Goal: Task Accomplishment & Management: Use online tool/utility

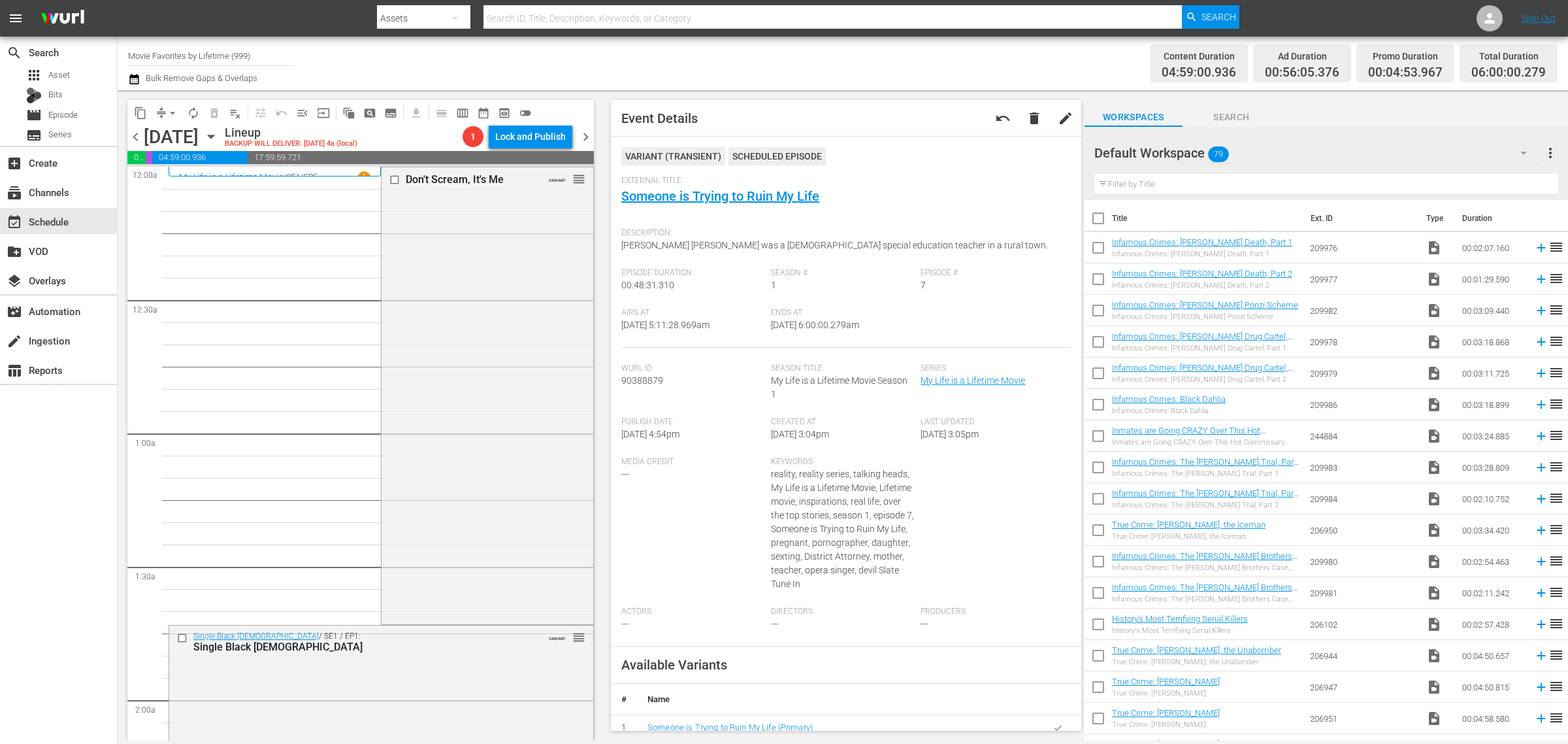
scroll to position [1307, 0]
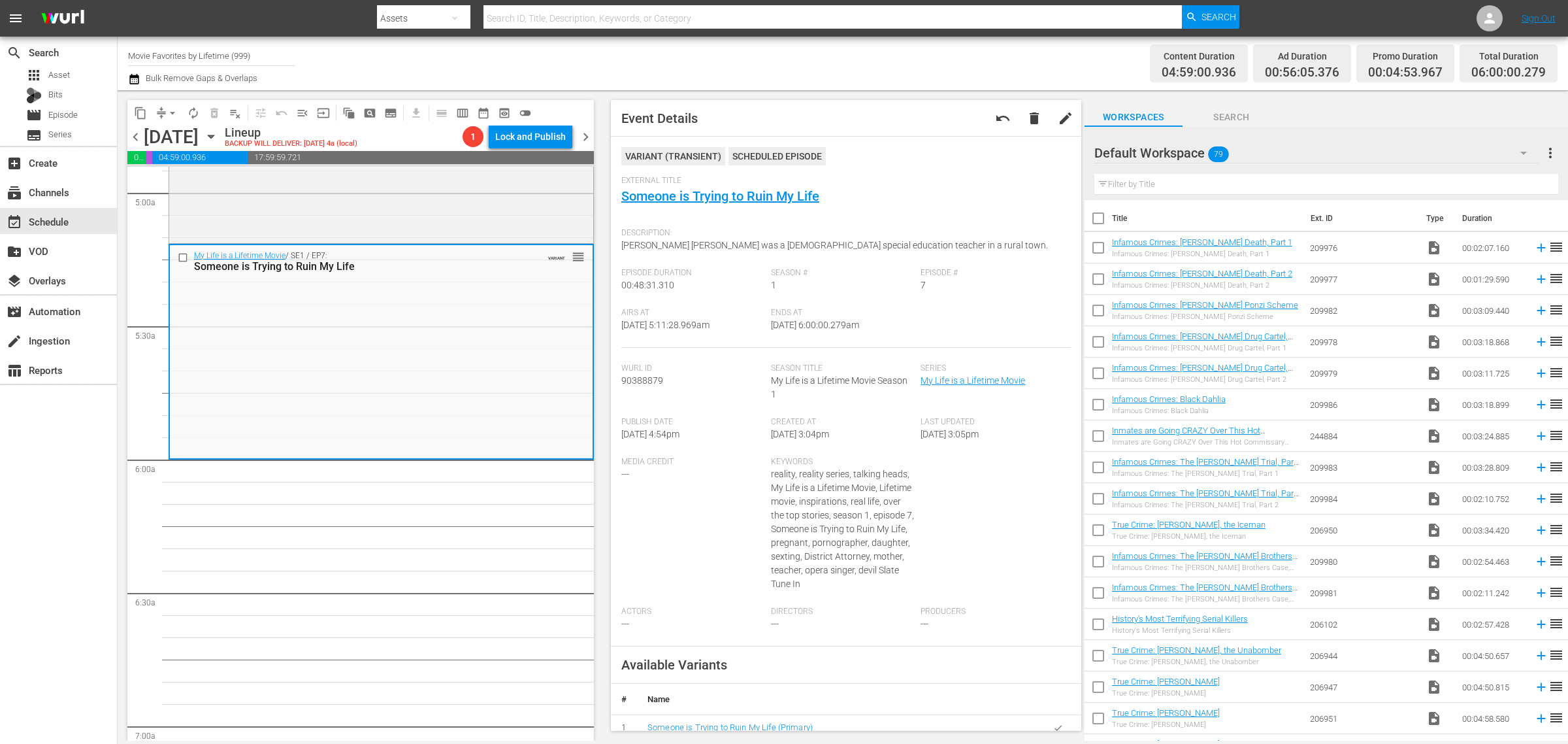
click at [803, 60] on div "Channel Title Movie Favorites by Lifetime (999) Bulk Remove Gaps & Overlaps" at bounding box center [518, 63] width 779 height 47
click at [863, 69] on div "Channel Title Movie Favorites by Lifetime (999) Bulk Remove Gaps & Overlaps" at bounding box center [518, 63] width 779 height 47
click at [922, 50] on div "Content Duration 04:59:00.936 Ad Duration 00:56:05.376 Promo Duration 00:04:53.…" at bounding box center [1233, 63] width 650 height 47
click at [791, 79] on div "Channel Title Movie Favorites by Lifetime (999) Bulk Remove Gaps & Overlaps" at bounding box center [518, 63] width 779 height 47
click at [838, 76] on div "Channel Title Movie Favorites by Lifetime (999) Bulk Remove Gaps & Overlaps" at bounding box center [518, 63] width 779 height 47
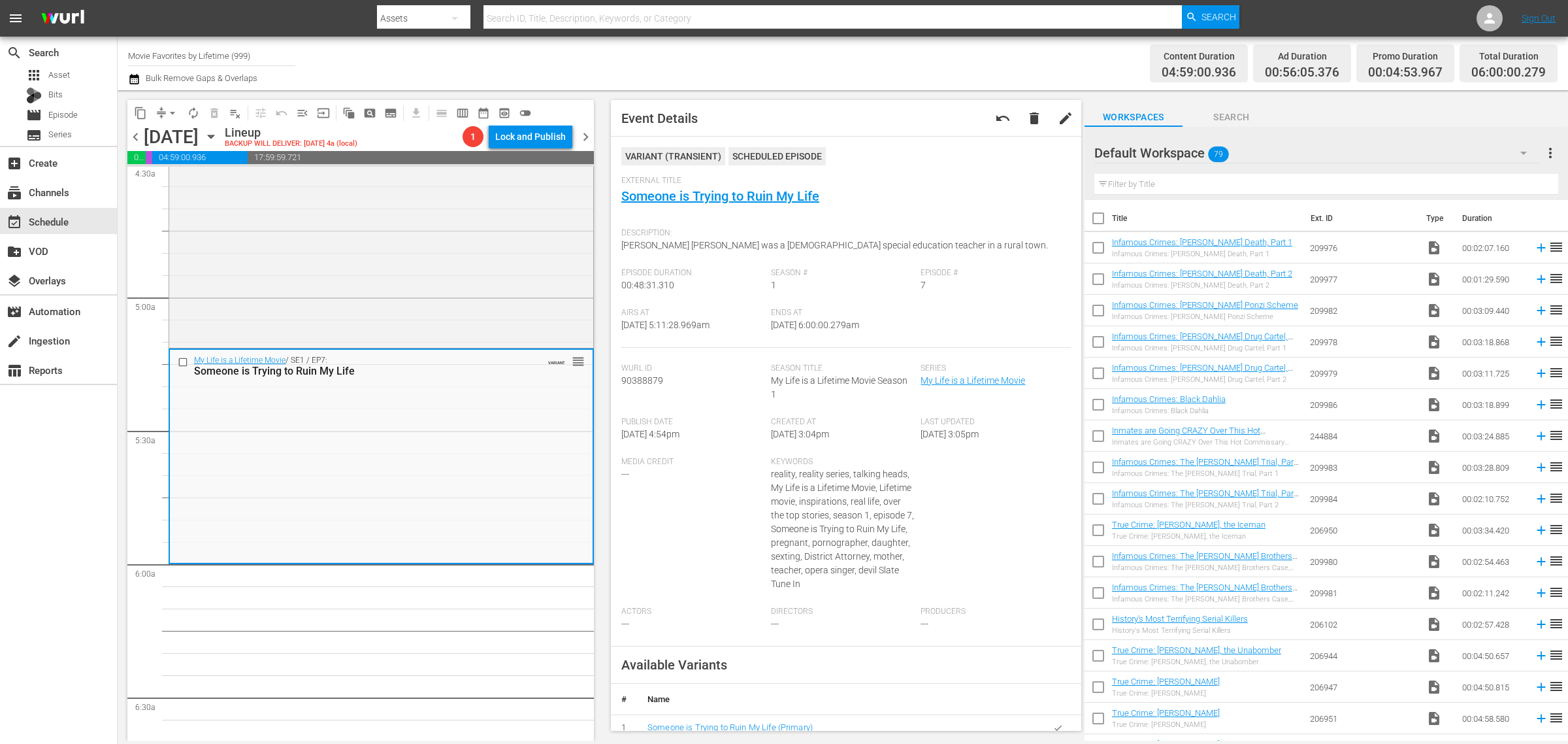
scroll to position [1389, 0]
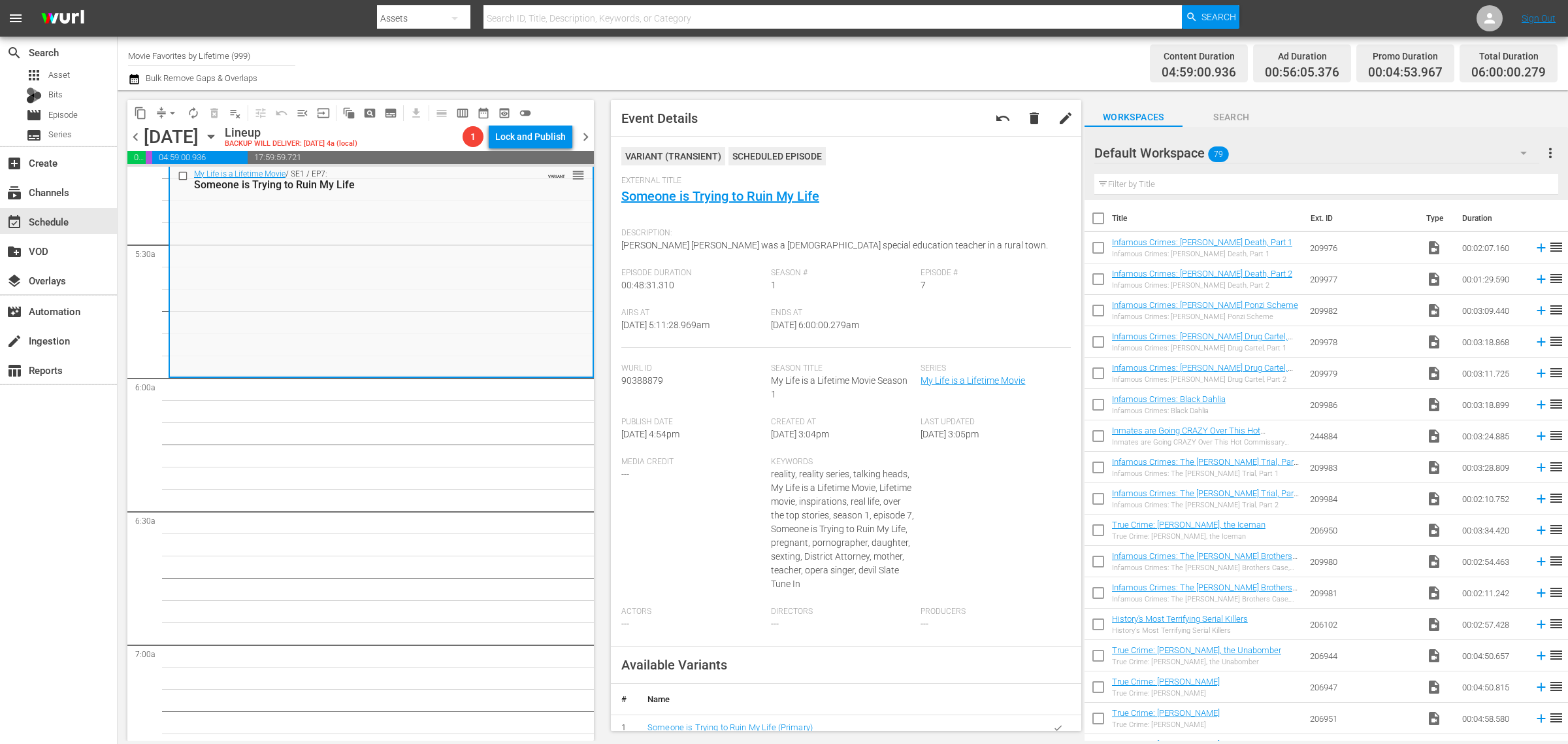
click at [918, 50] on div "Content Duration 04:59:00.936 Ad Duration 00:56:05.376 Promo Duration 00:04:53.…" at bounding box center [1233, 63] width 650 height 47
click at [194, 108] on span "autorenew_outlined" at bounding box center [193, 113] width 13 height 13
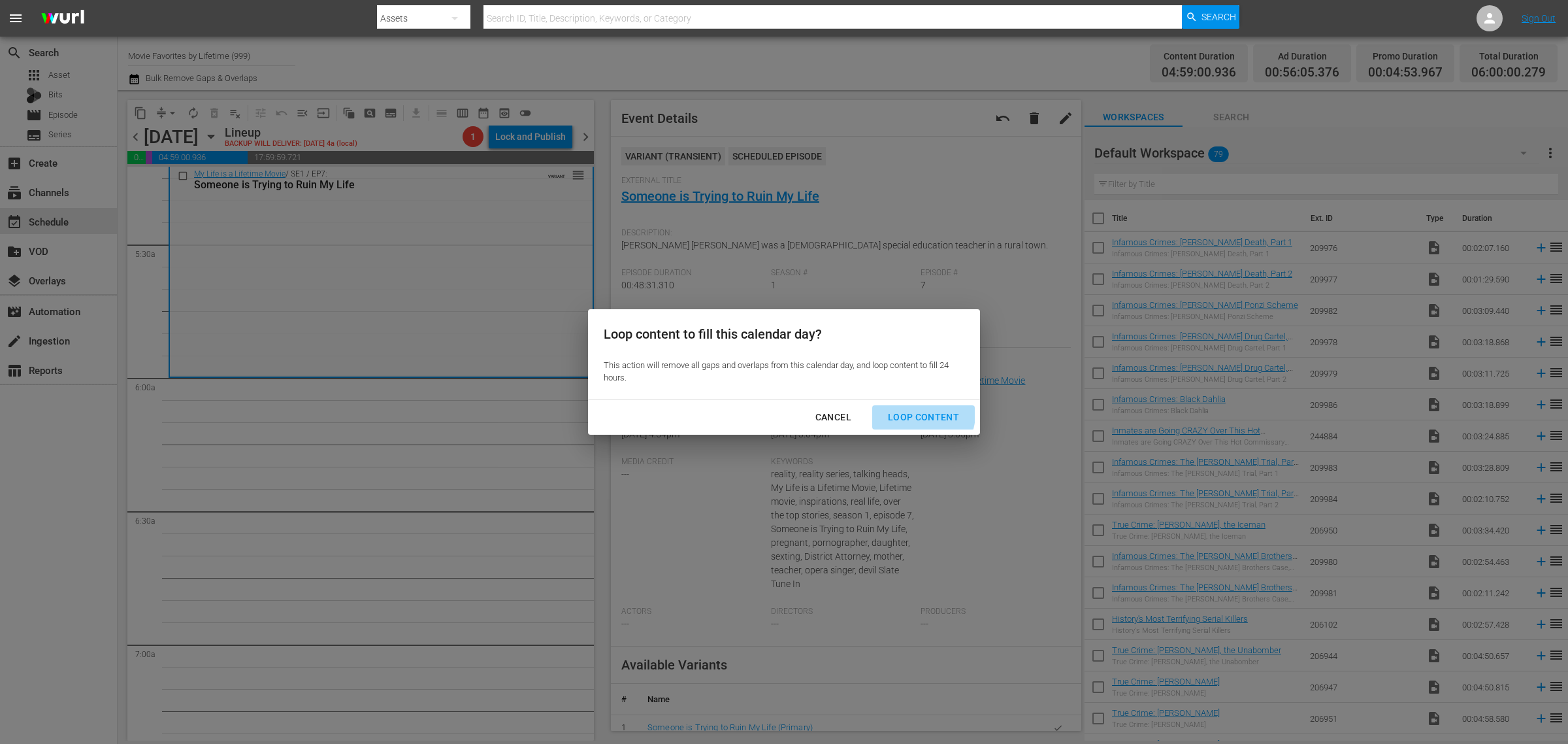
click at [919, 414] on div "Loop Content" at bounding box center [923, 417] width 92 height 16
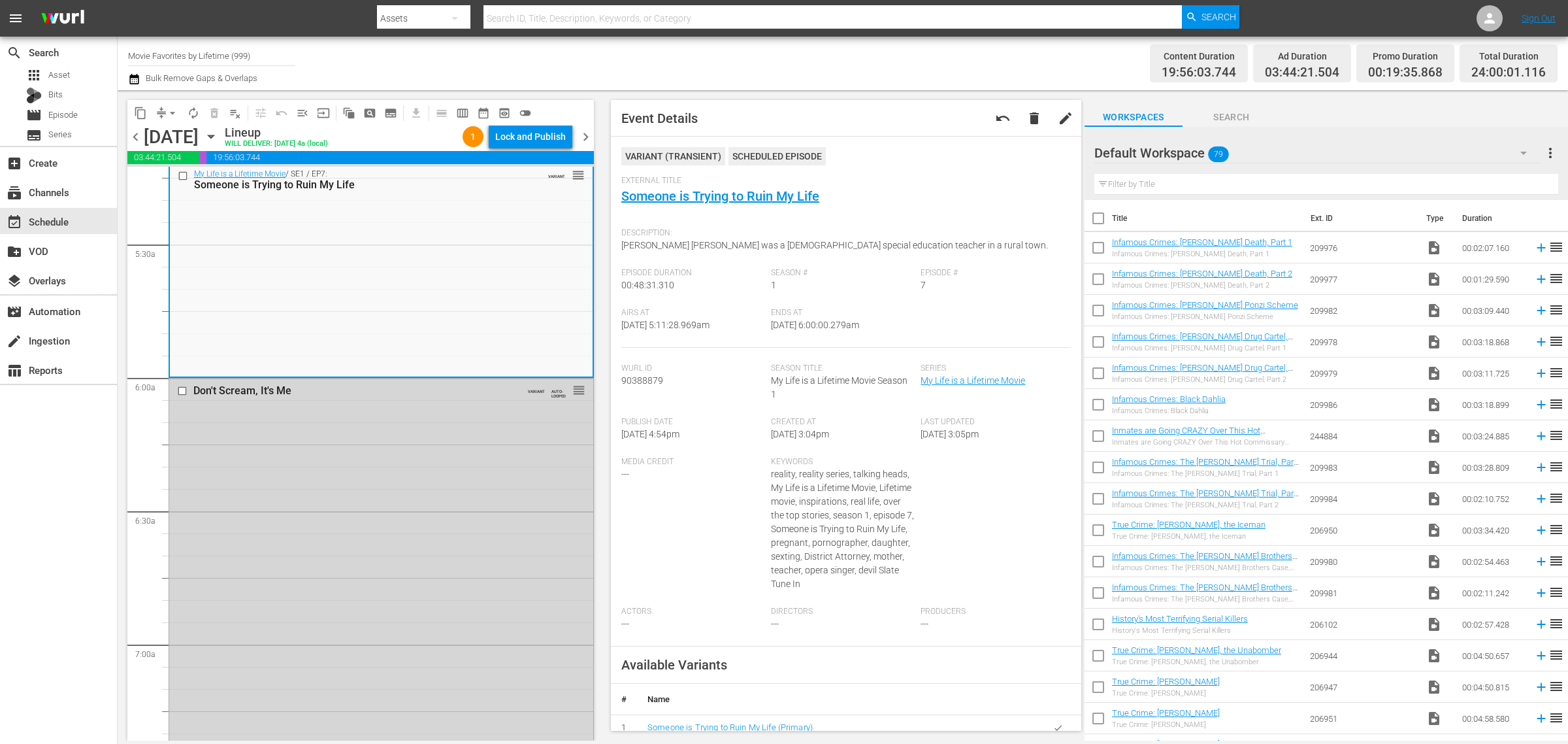
click at [890, 62] on div "Channel Title Movie Favorites by Lifetime (999) Bulk Remove Gaps & Overlaps" at bounding box center [518, 63] width 779 height 47
click at [840, 29] on div at bounding box center [808, 31] width 863 height 5
click at [871, 63] on div "Channel Title Movie Favorites by Lifetime (999) Bulk Remove Gaps & Overlaps" at bounding box center [518, 63] width 779 height 47
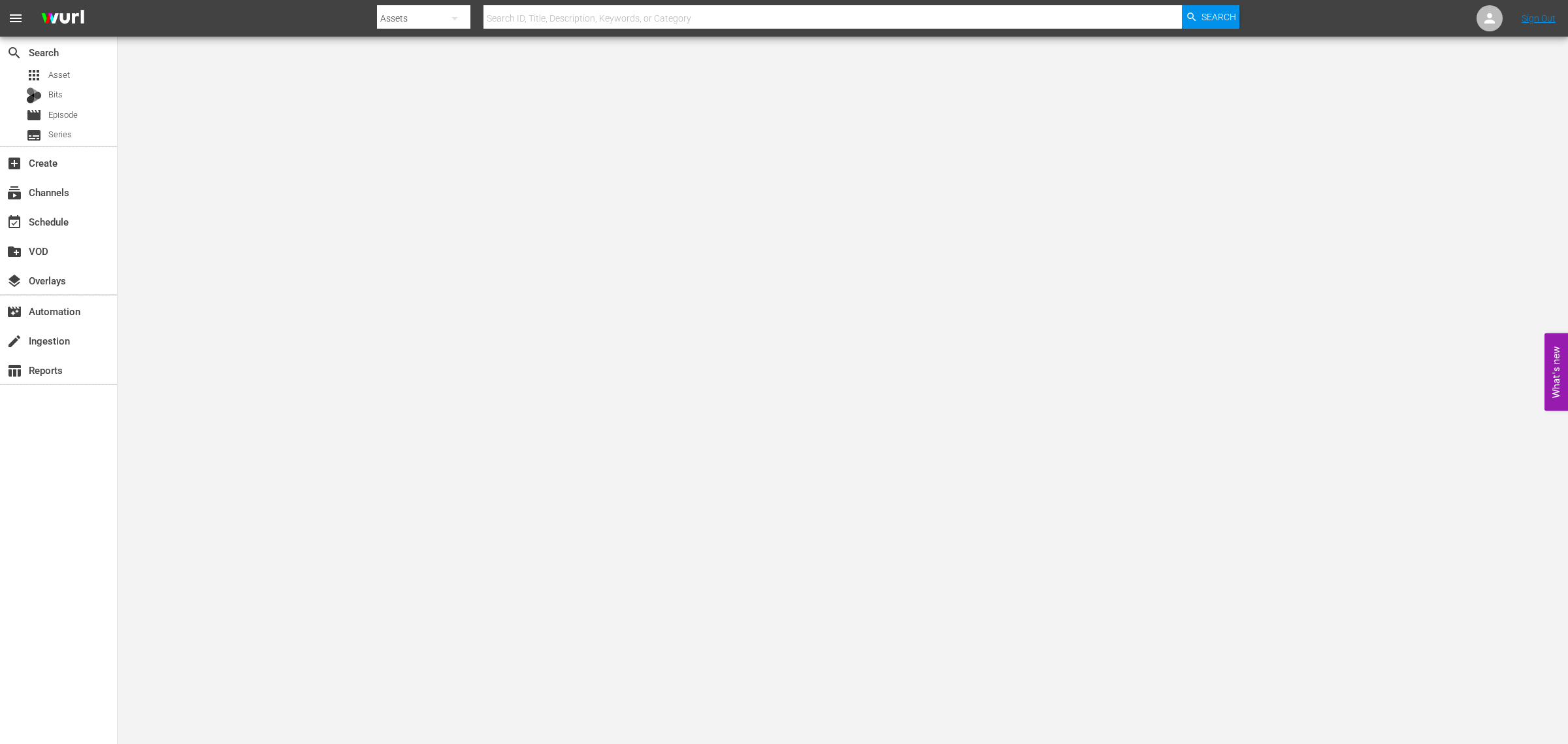
click at [243, 17] on nav "menu Search By Assets Search ID, Title, Description, Keywords, or Category Sear…" at bounding box center [784, 18] width 1568 height 37
click at [75, 469] on div "search Search apps Asset Bits movie Episode subtitles Series add_box Create sub…" at bounding box center [58, 409] width 117 height 744
click at [201, 10] on nav "menu Search By Assets Search ID, Title, Description, Keywords, or Category Sear…" at bounding box center [784, 18] width 1568 height 37
click at [50, 220] on div "event_available Schedule" at bounding box center [37, 219] width 73 height 12
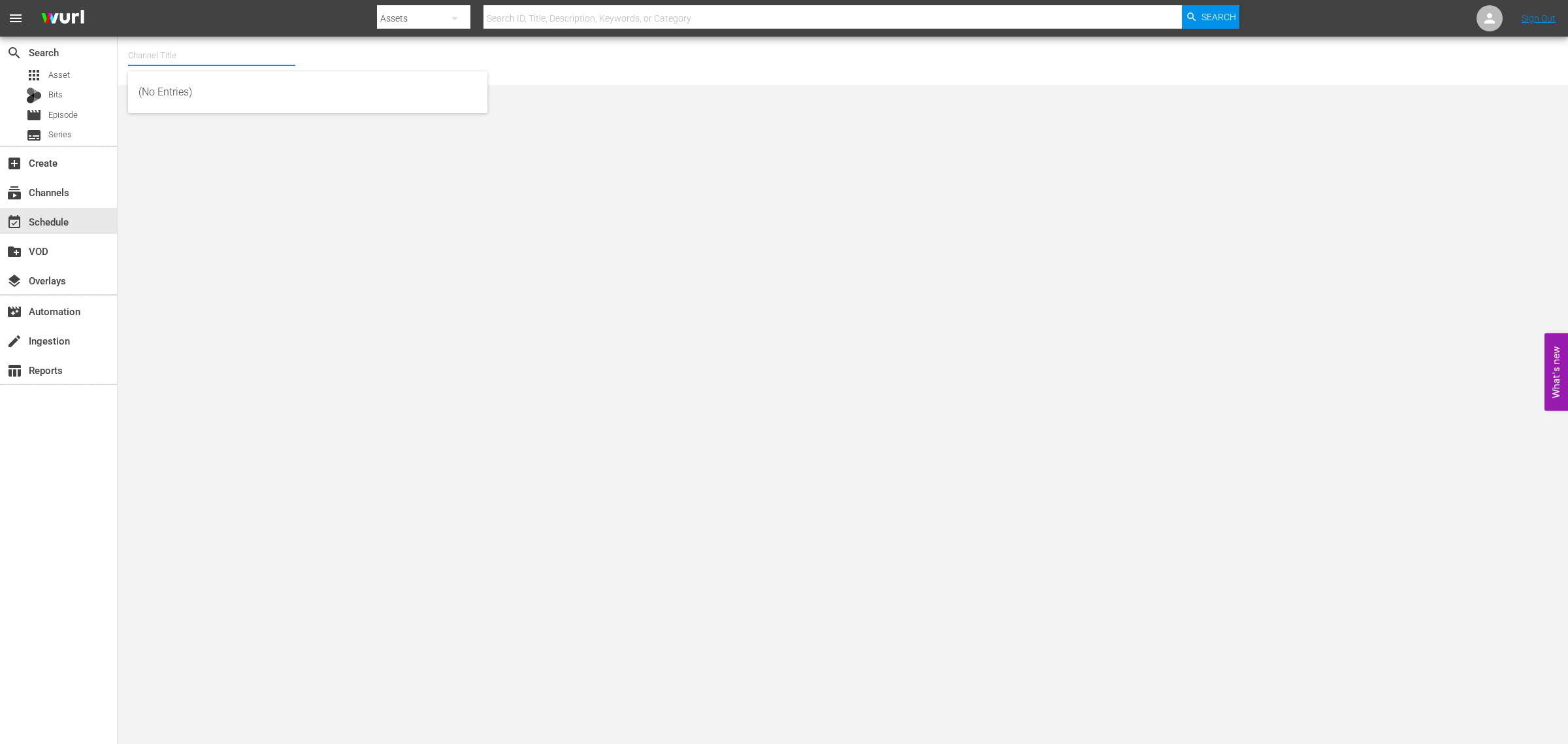
click at [187, 63] on input "text" at bounding box center [212, 55] width 167 height 31
click at [224, 88] on div "The First 48 & Beyond by A&E (2040 - ae_networks_thefirst48beyondbyae_1)" at bounding box center [307, 92] width 338 height 31
type input "The First 48 & Beyond by A&E (2040 - ae_networks_thefirst48beyondbyae_1)"
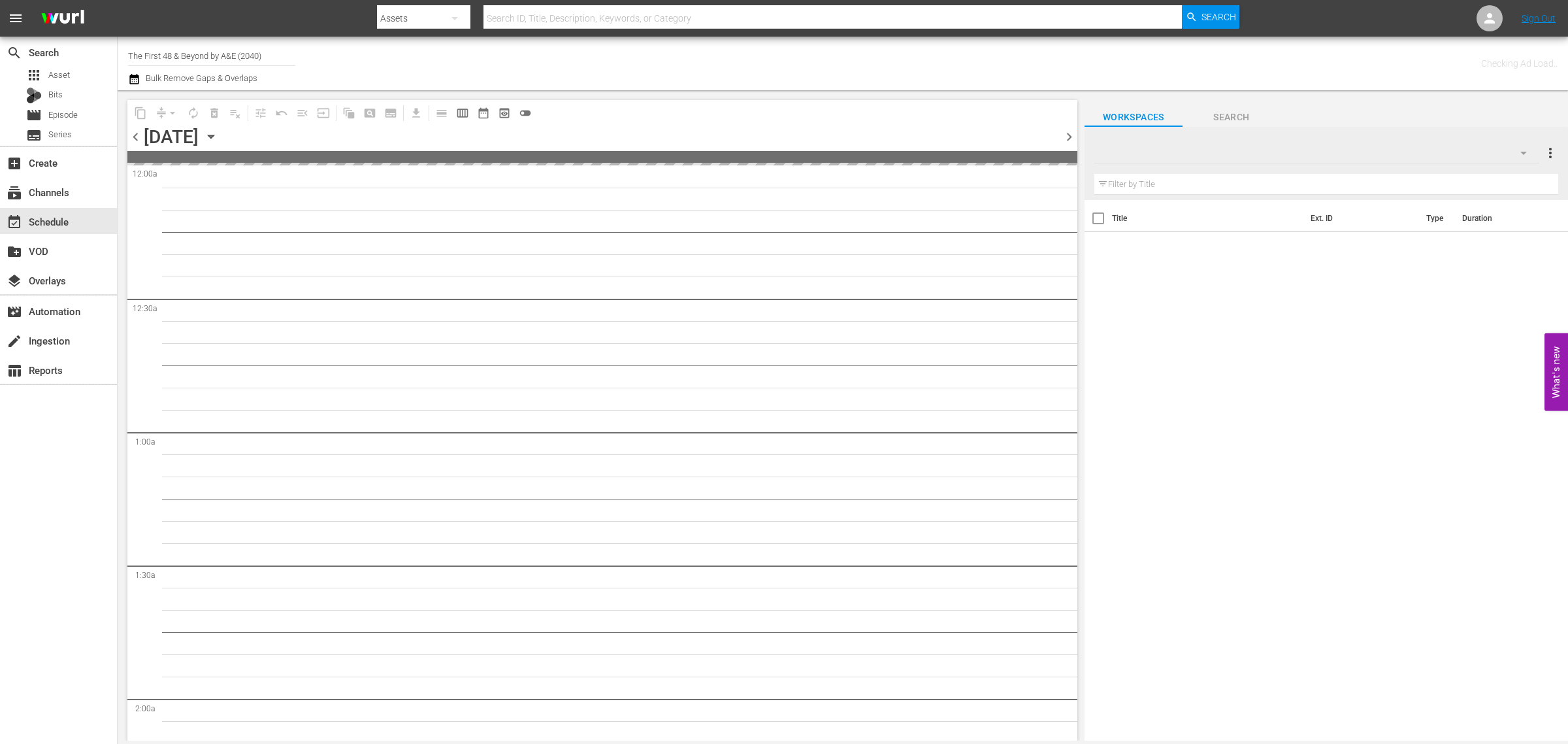
click at [219, 134] on icon "button" at bounding box center [211, 136] width 14 height 14
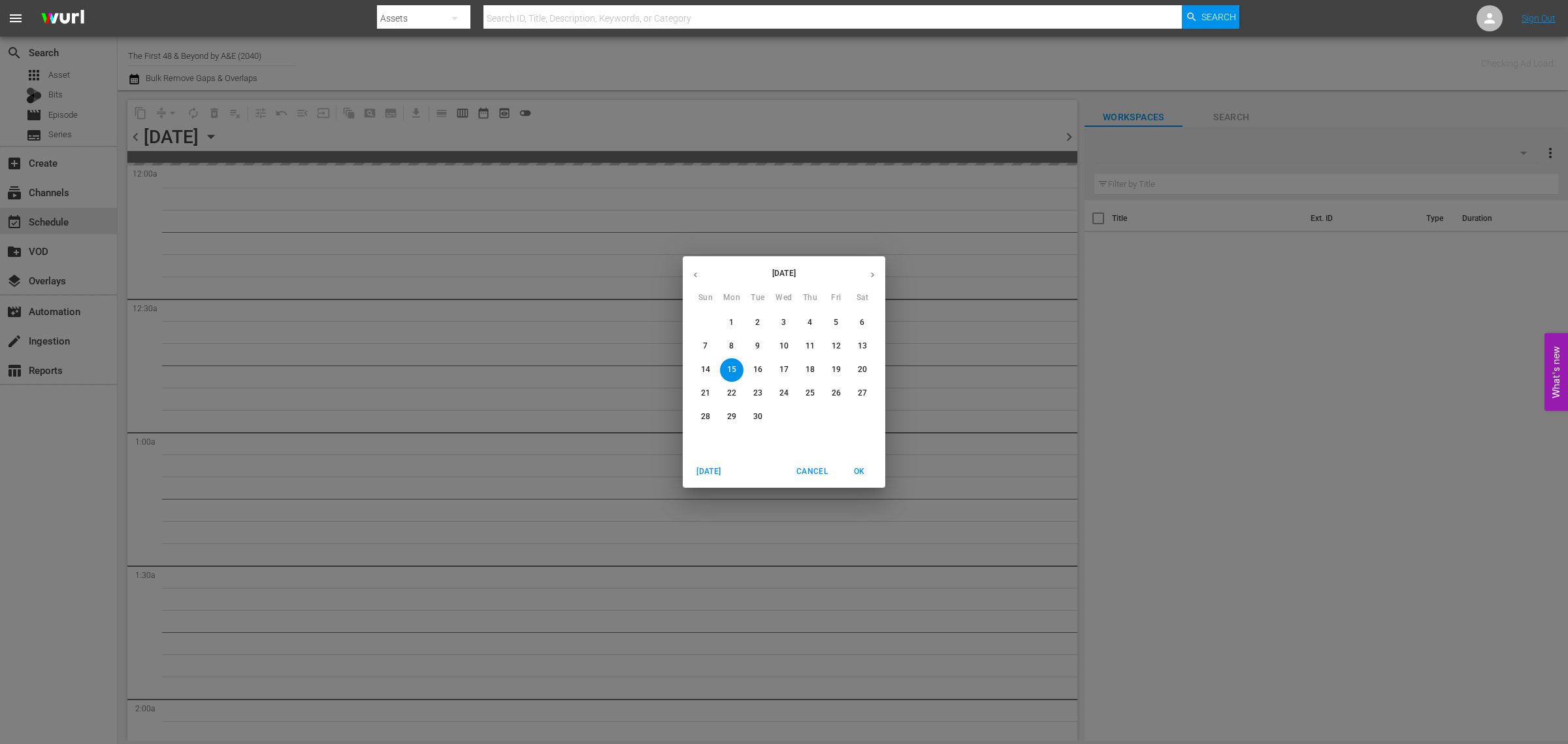
click at [737, 423] on button "29" at bounding box center [732, 417] width 23 height 23
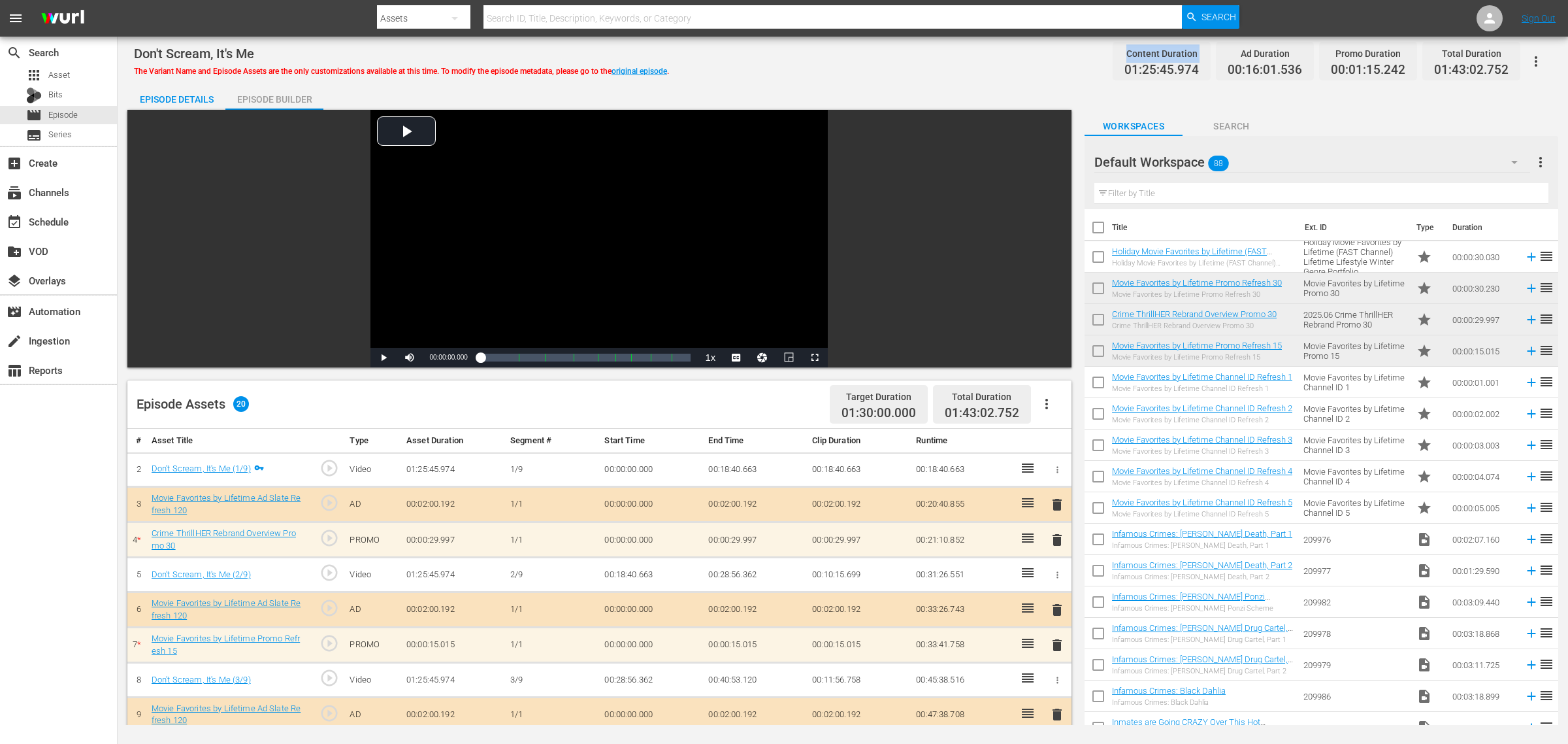
click at [289, 98] on div "Episode Builder" at bounding box center [275, 100] width 98 height 31
click at [178, 97] on div "Episode Details" at bounding box center [177, 100] width 98 height 31
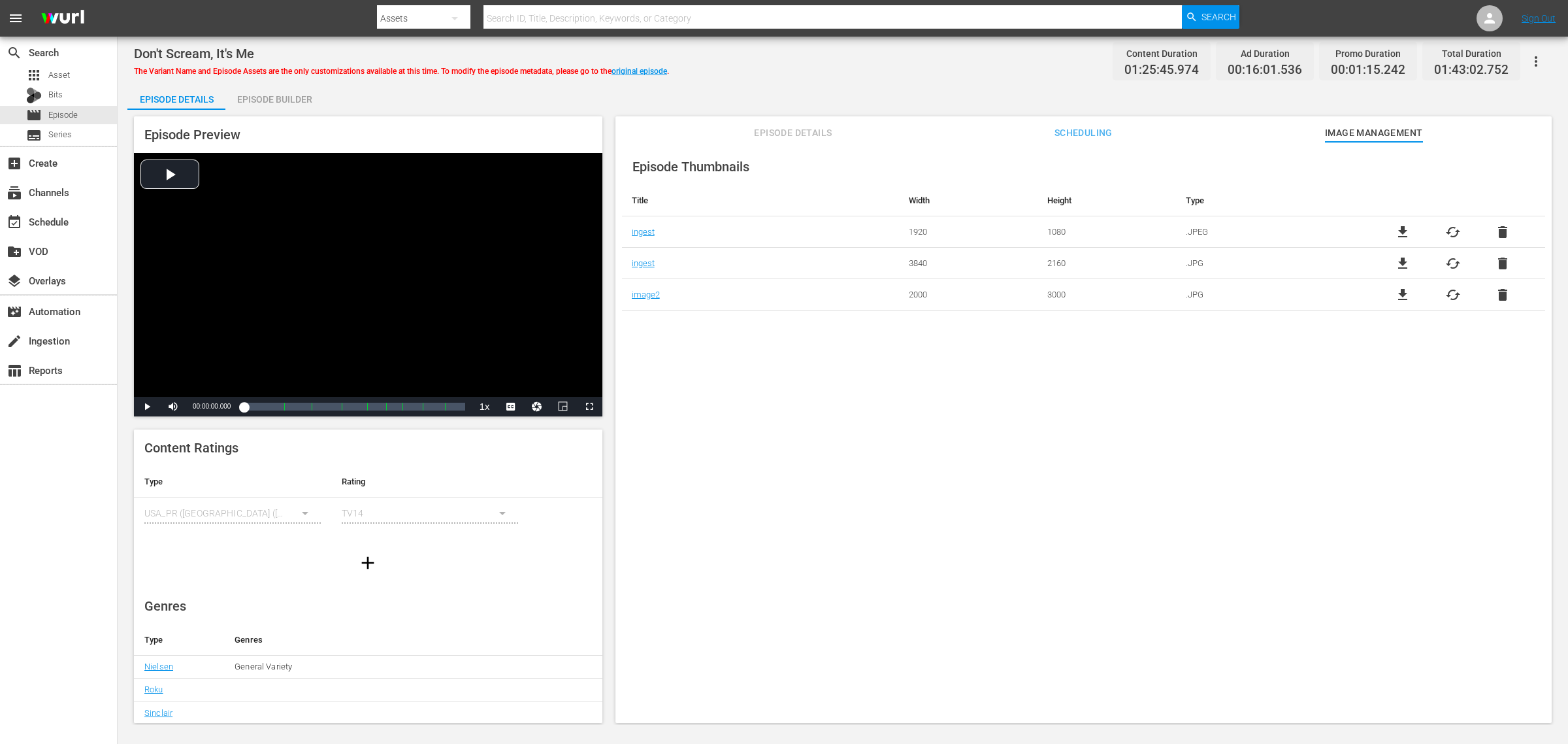
click at [737, 70] on div "Don't Scream, It's Me The Variant Name and Episode Assets are the only customiz…" at bounding box center [842, 61] width 1418 height 30
click at [263, 101] on div "Episode Builder" at bounding box center [275, 100] width 98 height 31
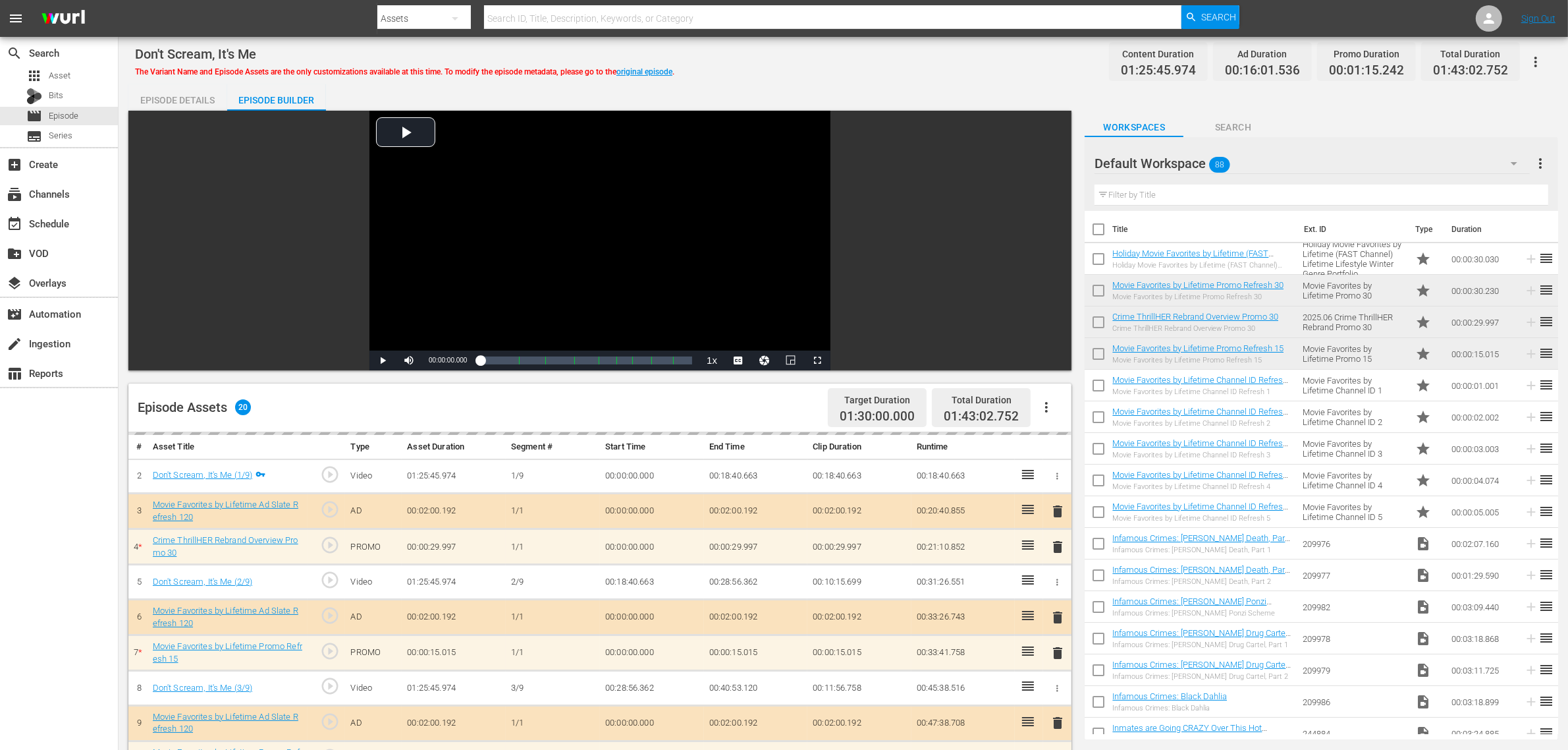
click at [811, 61] on div "Don't Scream, It's Me The Variant Name and Episode Assets are the only customiz…" at bounding box center [843, 62] width 1417 height 30
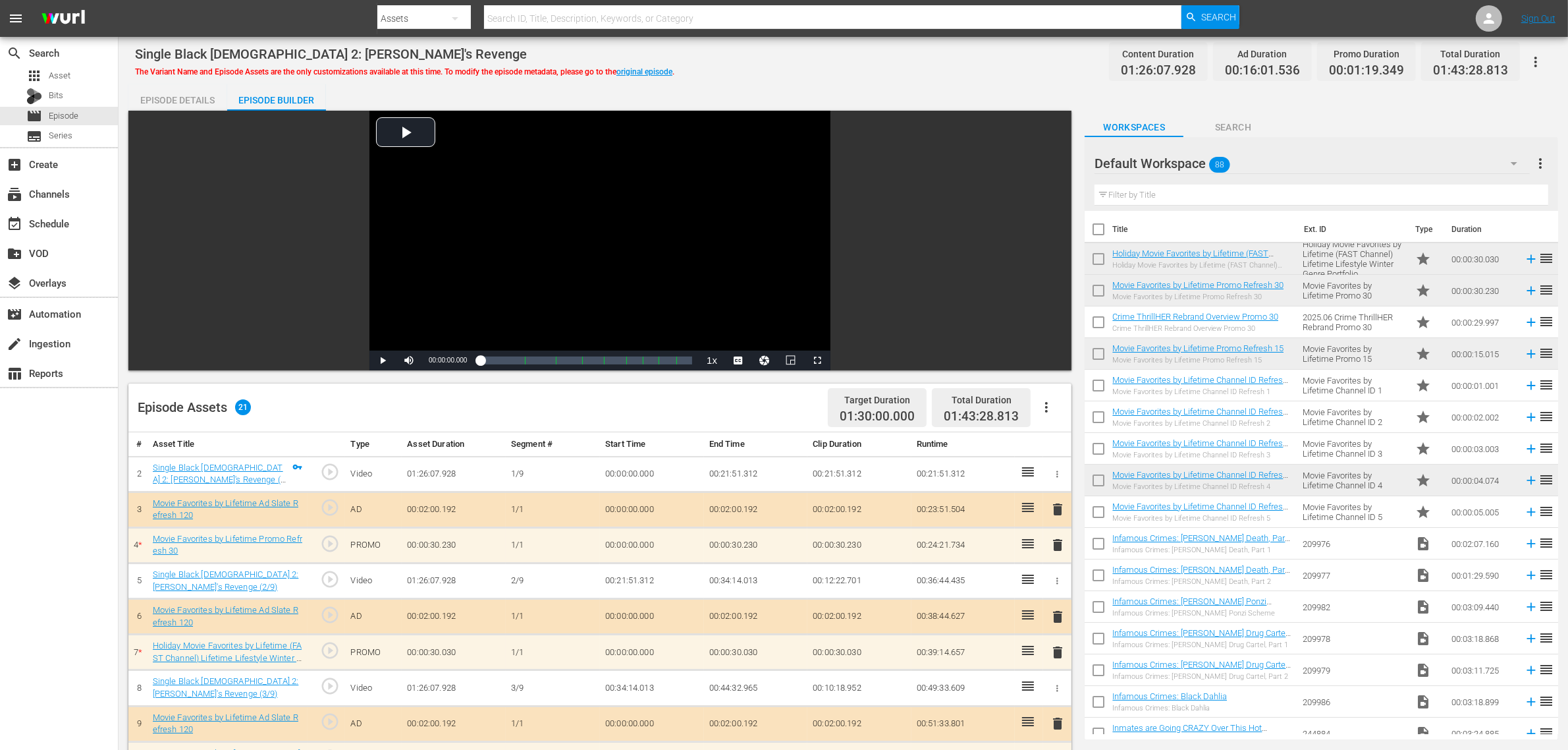
click at [169, 89] on div "Episode Details" at bounding box center [178, 100] width 99 height 31
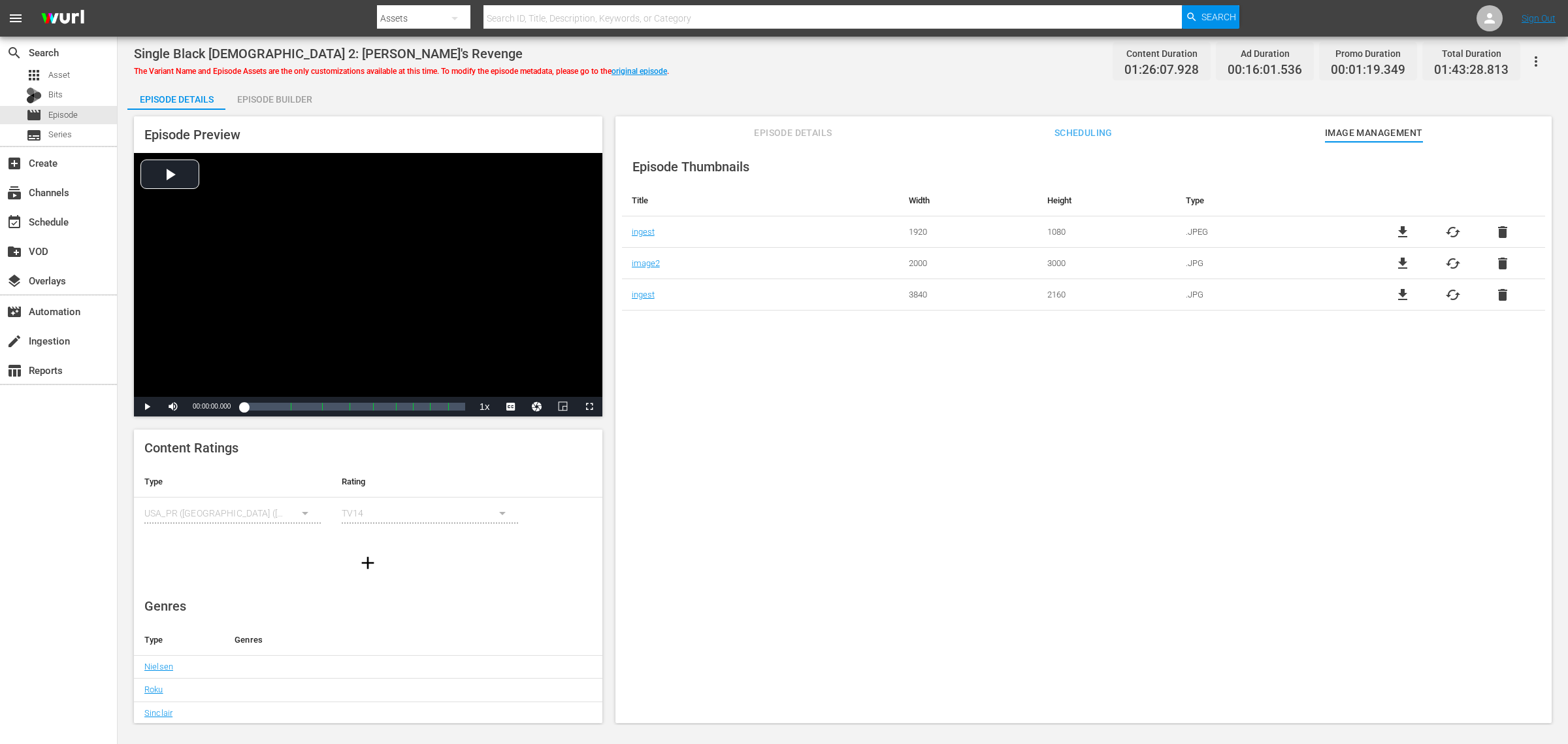
click at [843, 47] on div "Single Black Female 2: Simone's Revenge The Variant Name and Episode Assets are…" at bounding box center [842, 61] width 1418 height 30
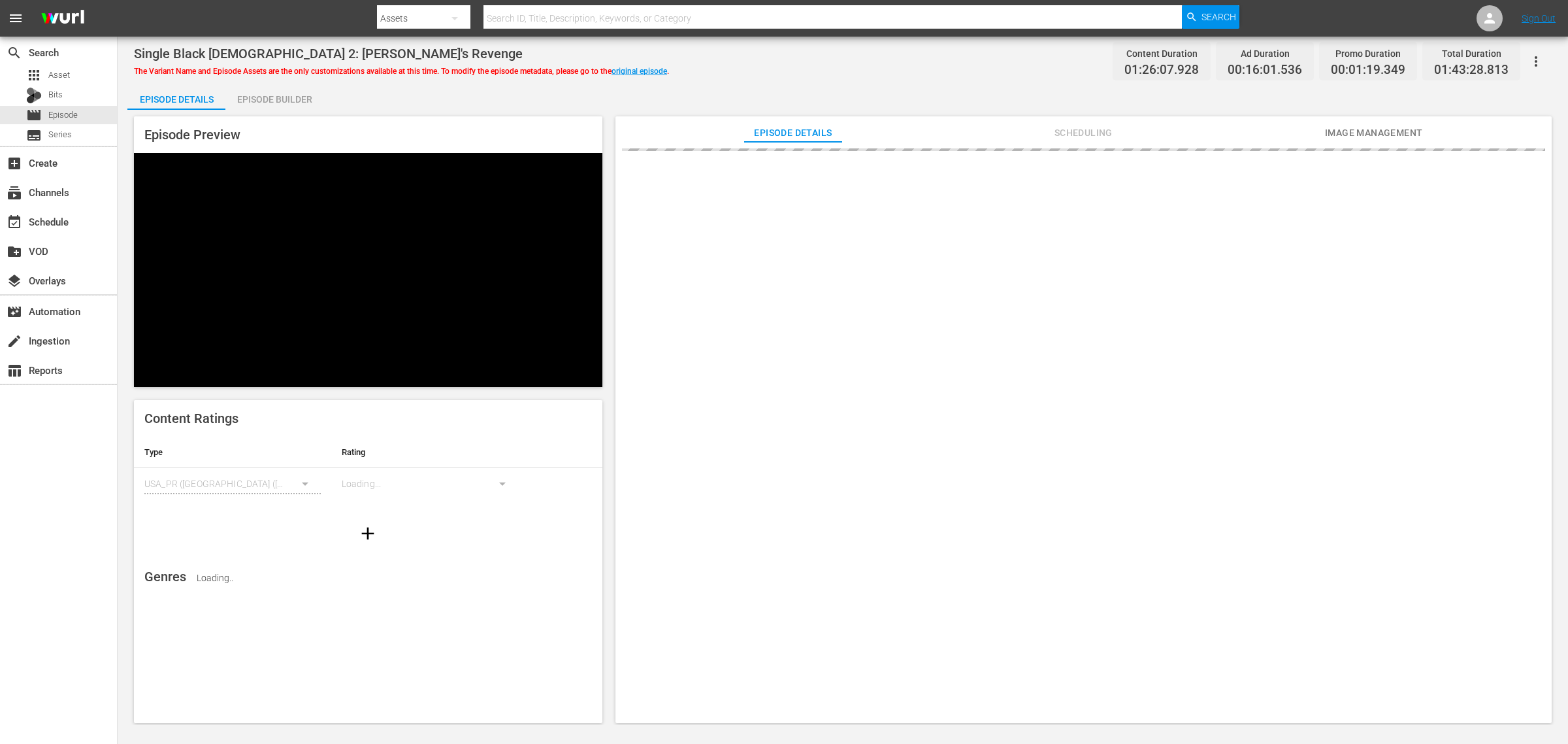
click at [456, 92] on div "Episode Details Episode Builder Episode Preview Content Ratings Type Rating Sel…" at bounding box center [843, 409] width 1431 height 650
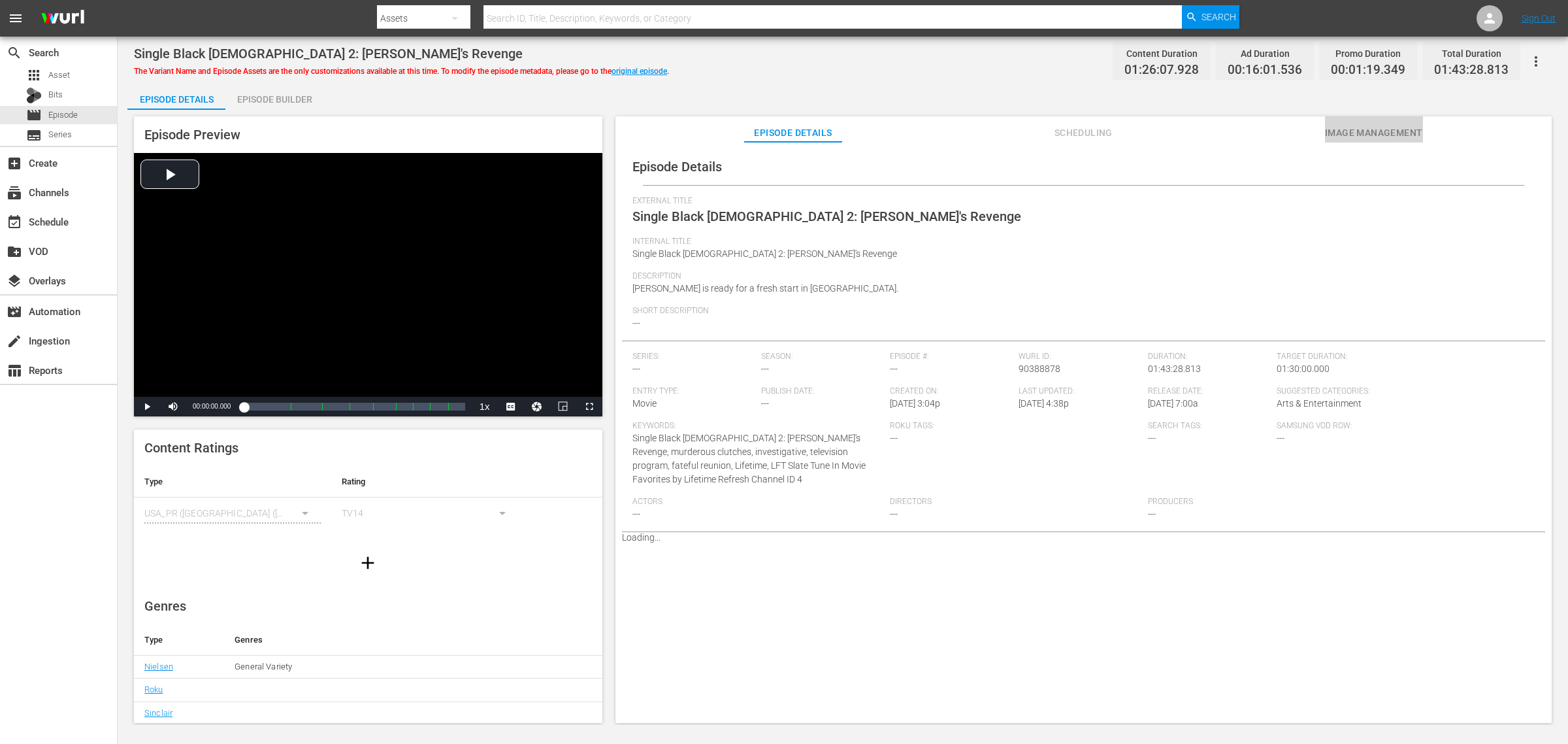
click at [1358, 128] on span "Image Management" at bounding box center [1374, 132] width 98 height 16
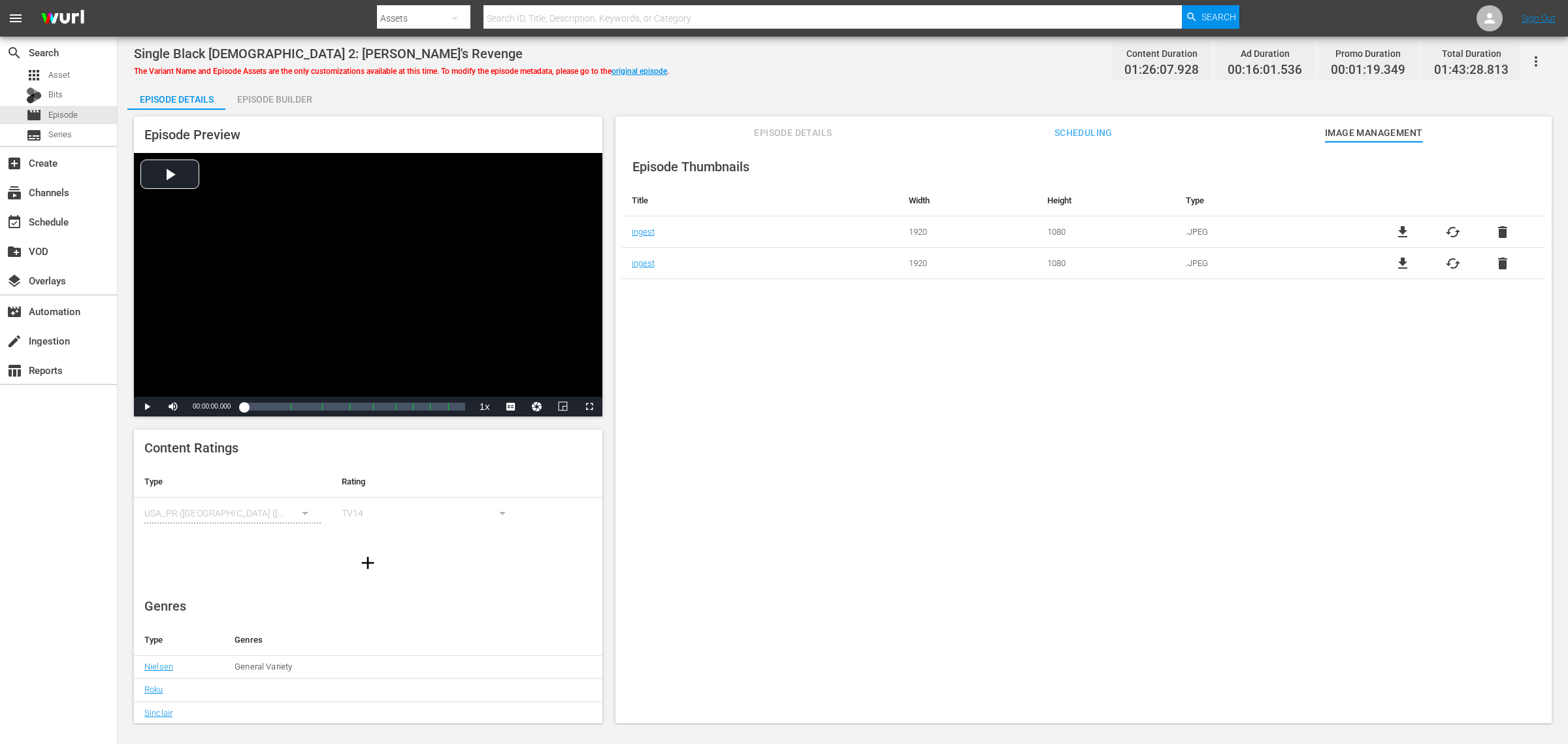
click at [882, 66] on div "Single Black [DEMOGRAPHIC_DATA] 2: [PERSON_NAME]'s Revenge The Variant Name and…" at bounding box center [842, 61] width 1418 height 30
click at [658, 68] on link "original episode" at bounding box center [639, 72] width 55 height 9
click at [873, 56] on div "Single Black [DEMOGRAPHIC_DATA] 2: [PERSON_NAME]'s Revenge The Variant Name and…" at bounding box center [842, 61] width 1418 height 30
